Goal: Book appointment/travel/reservation

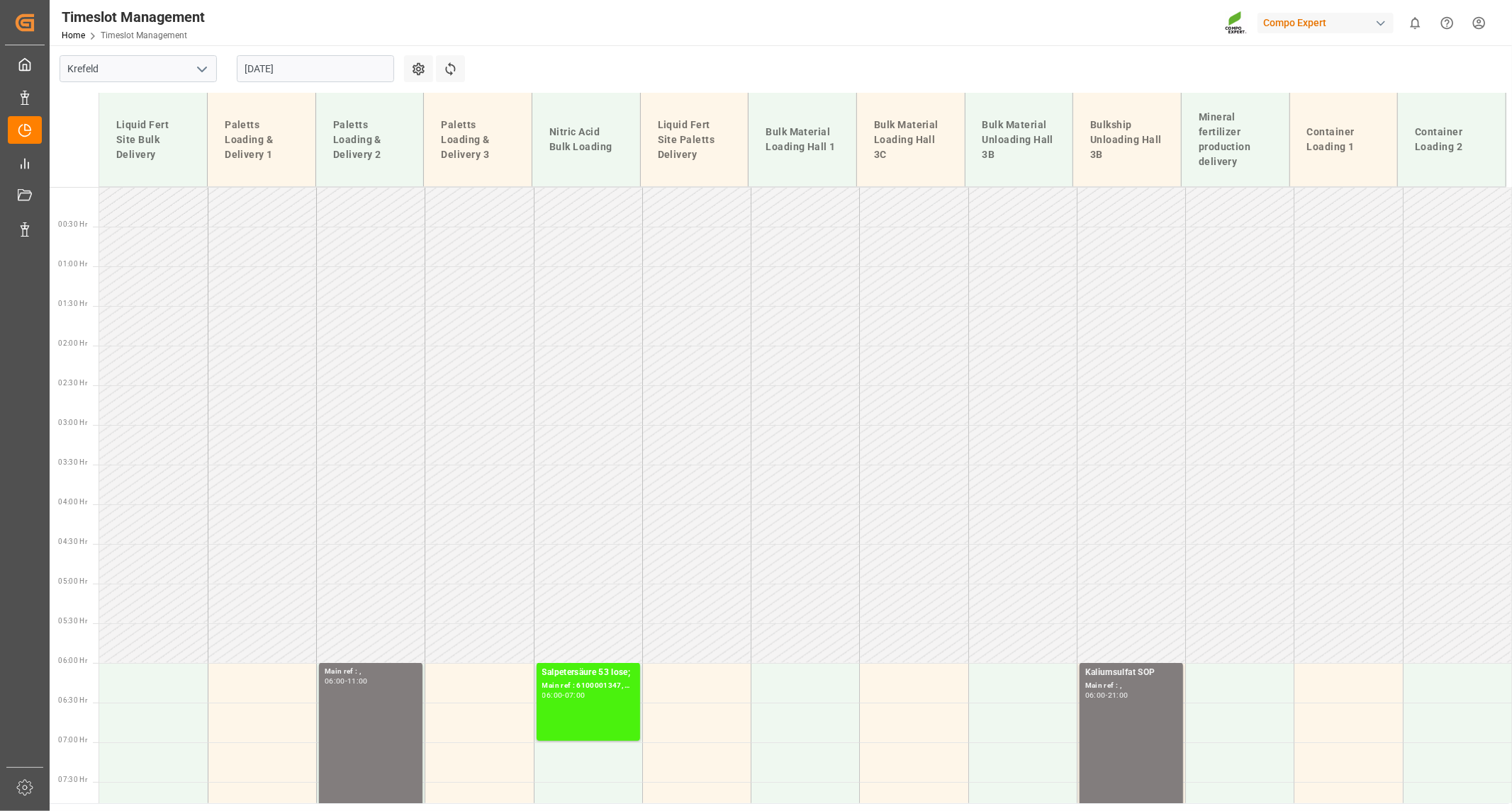
scroll to position [355, 0]
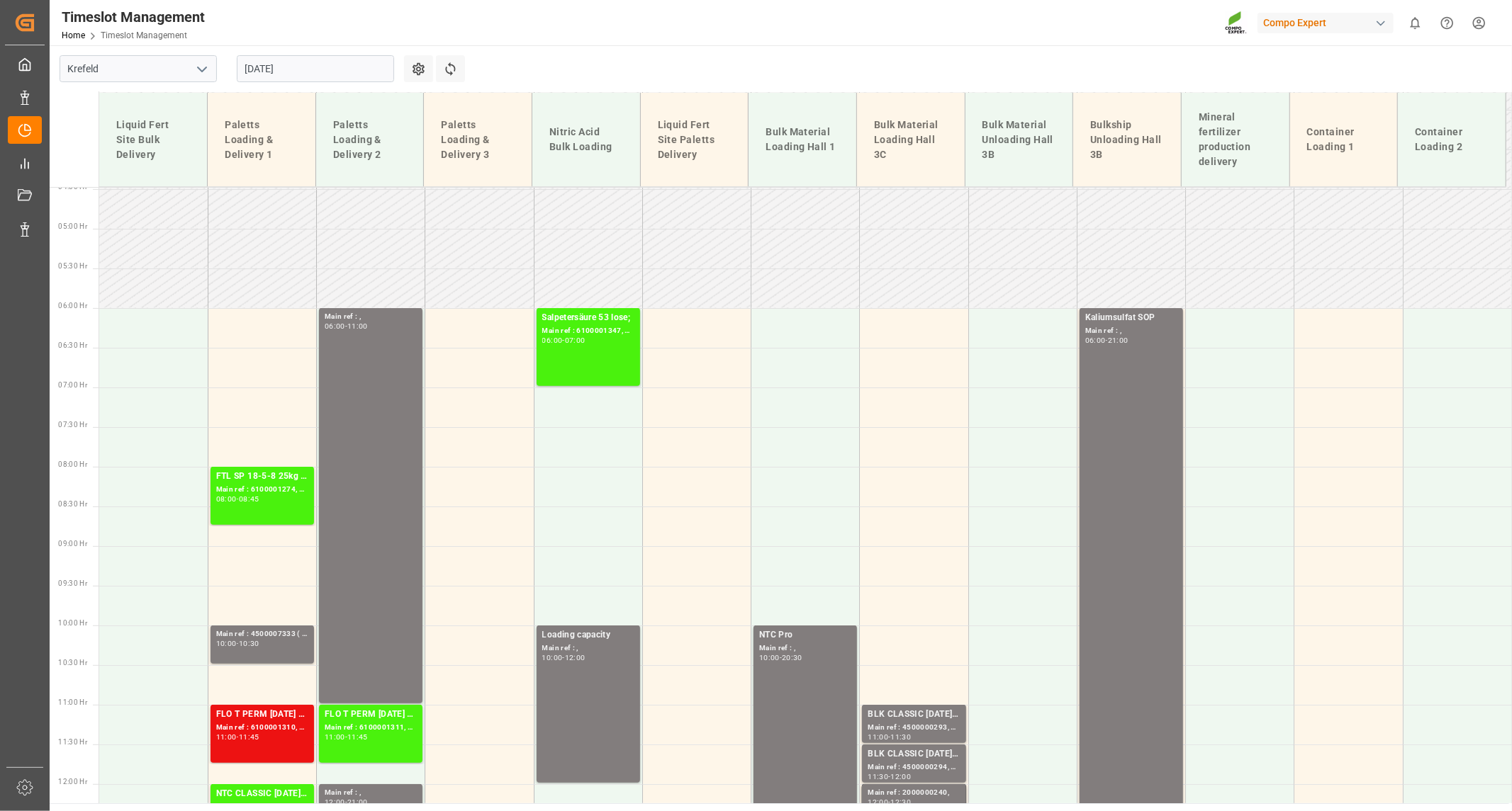
click at [296, 68] on input "[DATE]" at bounding box center [315, 68] width 157 height 27
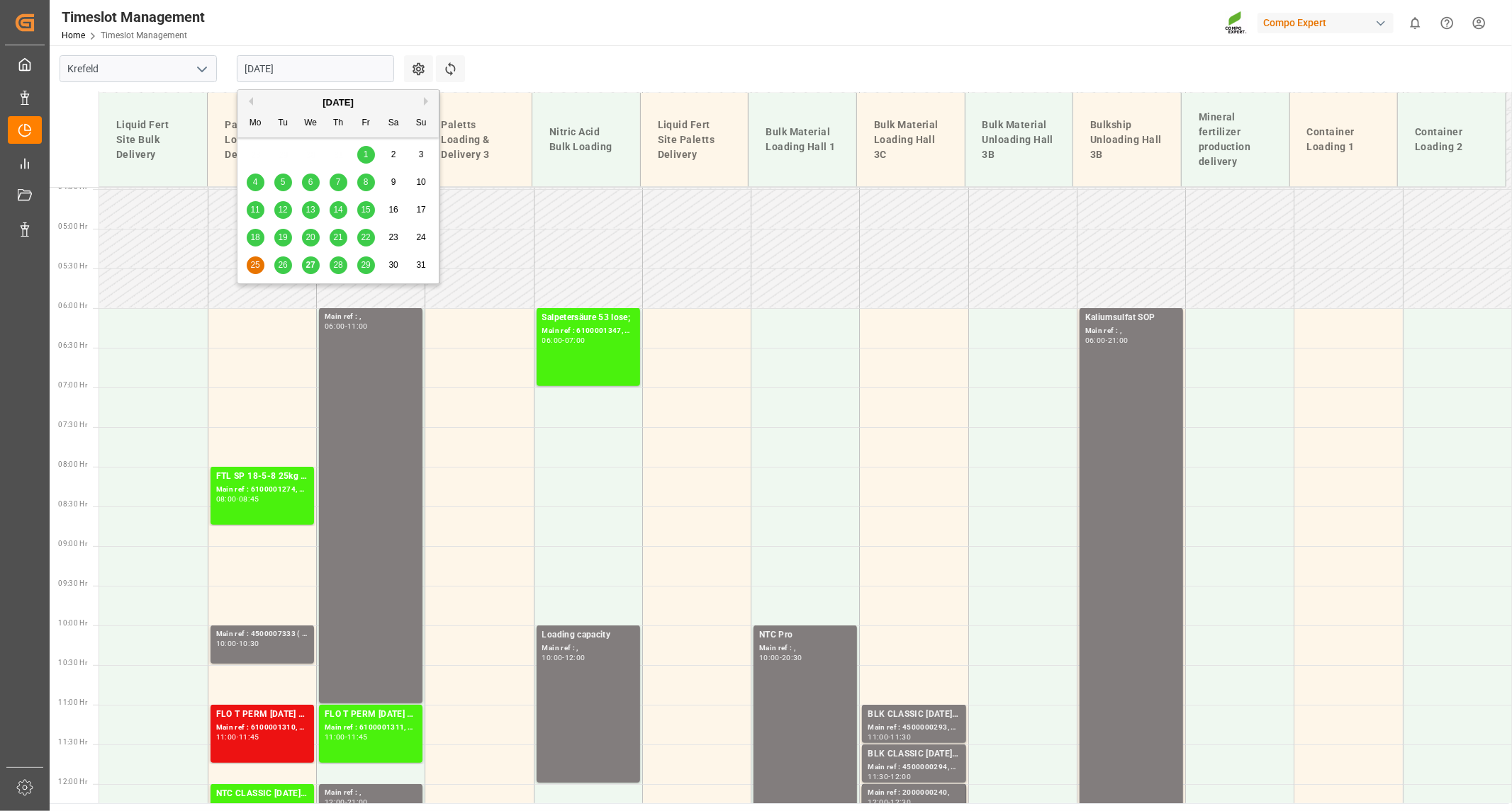
click at [298, 272] on div "25 26 27 28 29 30 31" at bounding box center [339, 266] width 194 height 28
click at [306, 266] on span "27" at bounding box center [309, 265] width 9 height 10
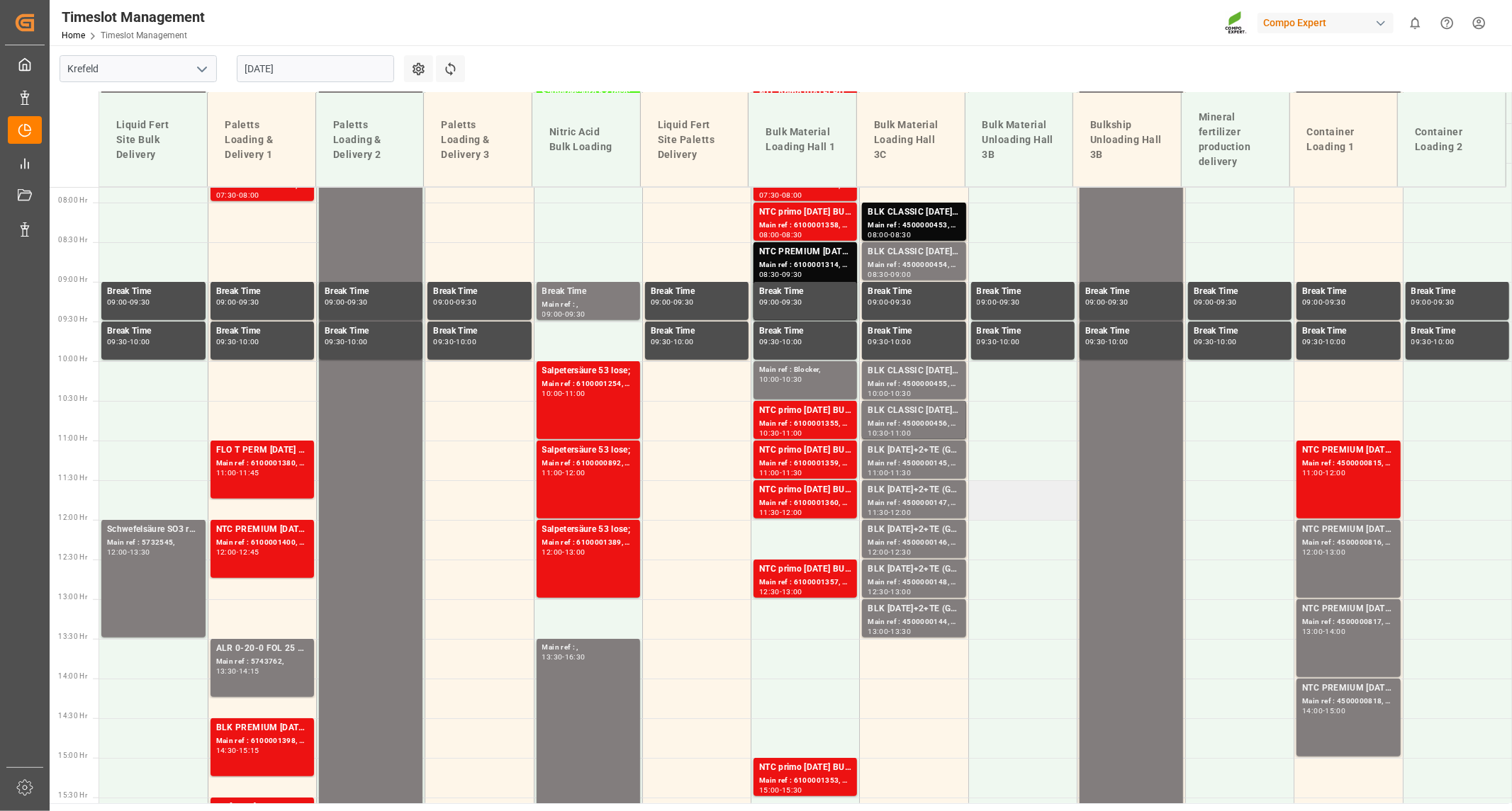
scroll to position [592, 0]
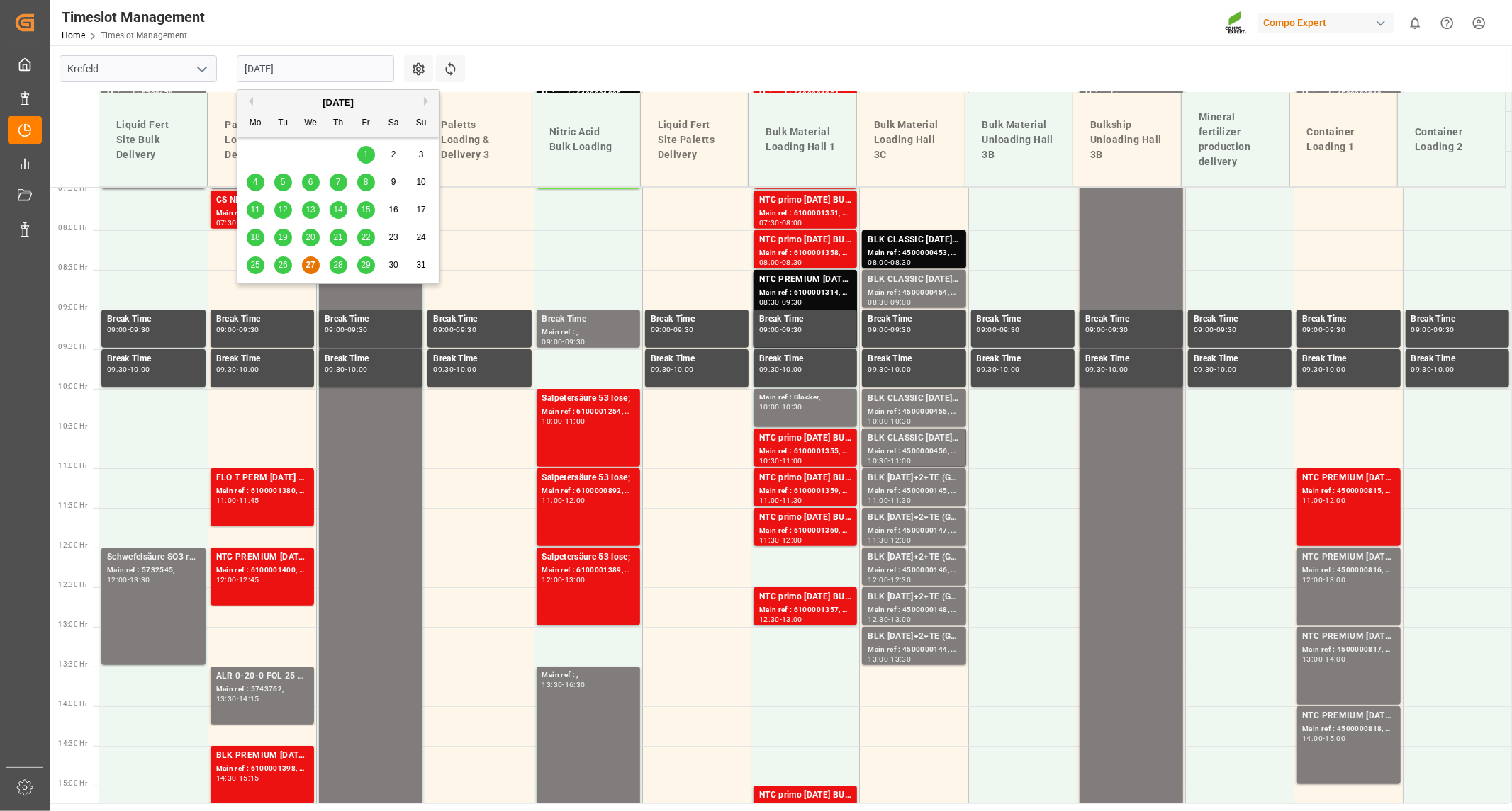
click at [316, 66] on input "[DATE]" at bounding box center [315, 68] width 157 height 27
click at [339, 270] on span "28" at bounding box center [337, 265] width 9 height 10
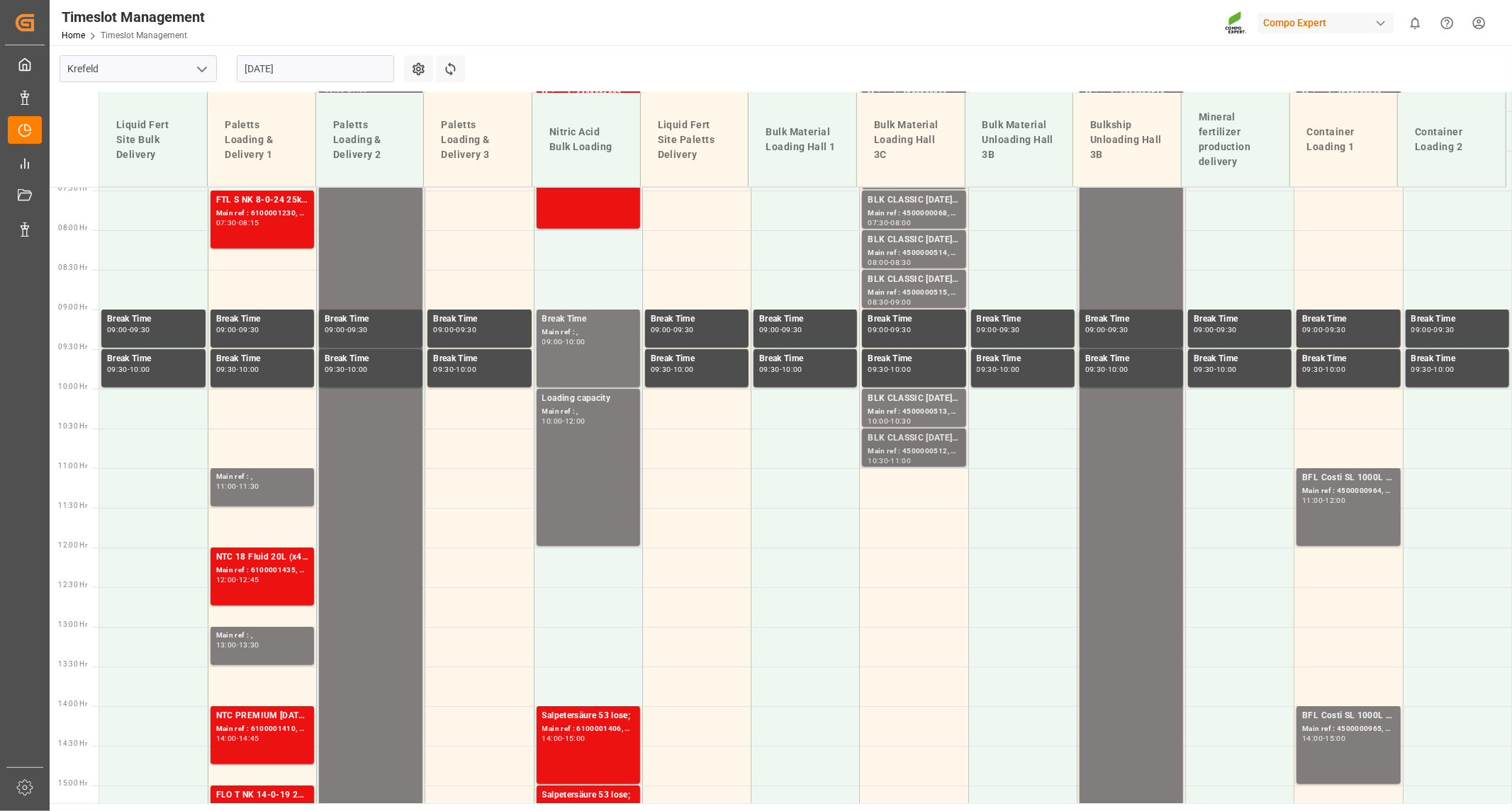
click at [890, 451] on div "Main ref : 4500000512, 2000000417;" at bounding box center [913, 451] width 92 height 12
